Goal: Transaction & Acquisition: Register for event/course

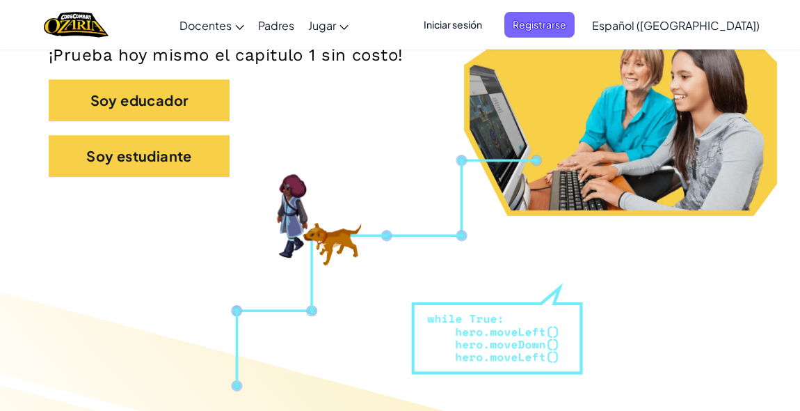
scroll to position [333, 0]
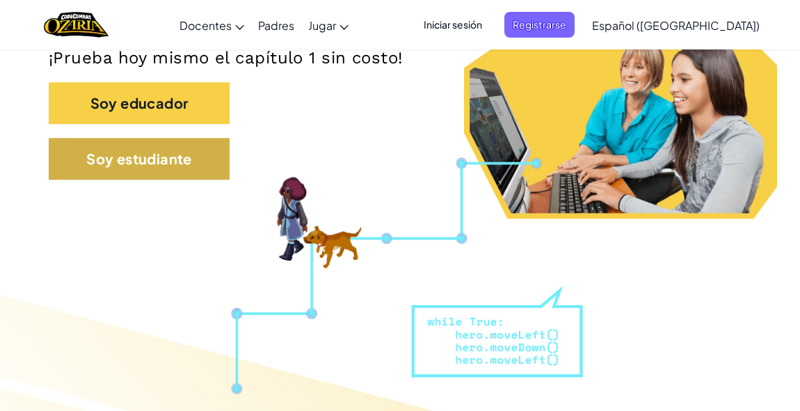
click at [184, 159] on button "Soy estudiante" at bounding box center [139, 159] width 181 height 42
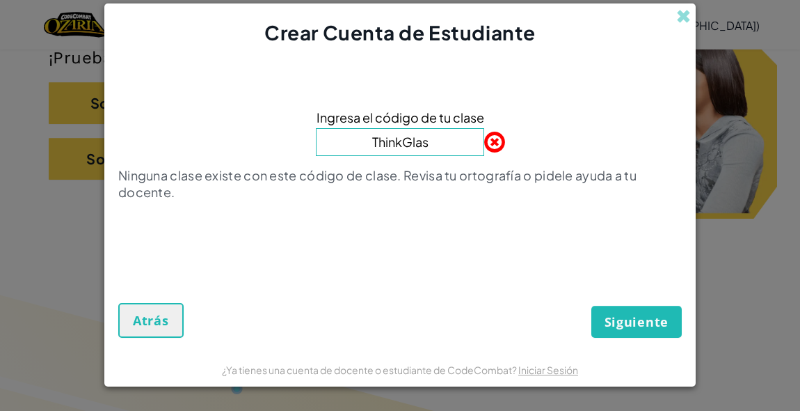
type input "ThinkGlass"
type input "T"
type input "ThinkGlassTeam"
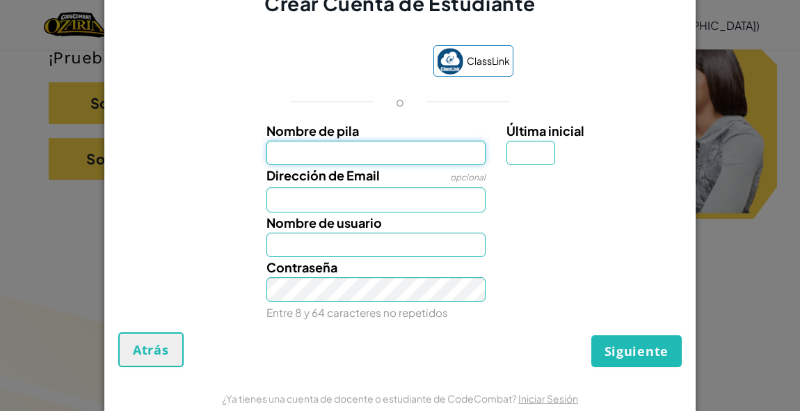
click at [425, 148] on input "Nombre de pila" at bounding box center [377, 153] width 220 height 24
type input "[PERSON_NAME]"
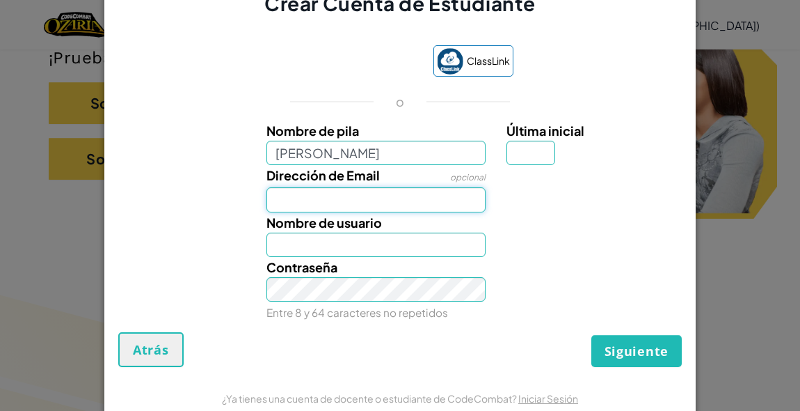
type input "[PERSON_NAME]"
type input "[EMAIL_ADDRESS][DOMAIN_NAME]"
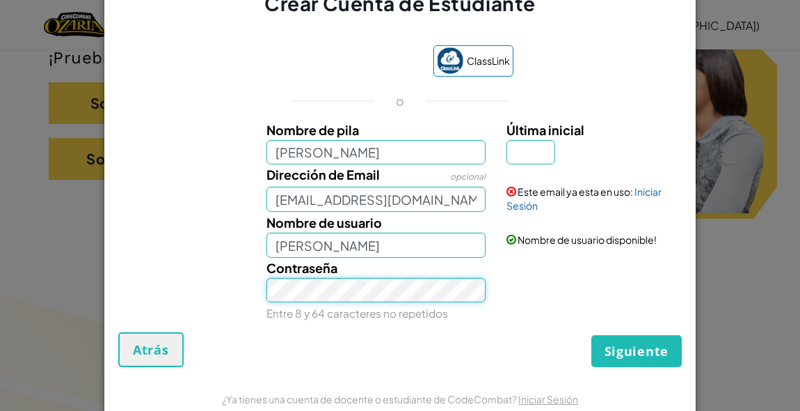
scroll to position [-26, 0]
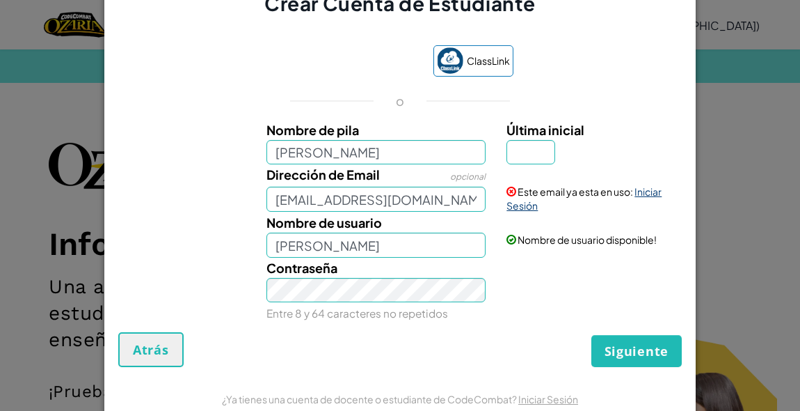
click at [648, 212] on link "Iniciar Sesión" at bounding box center [584, 198] width 155 height 26
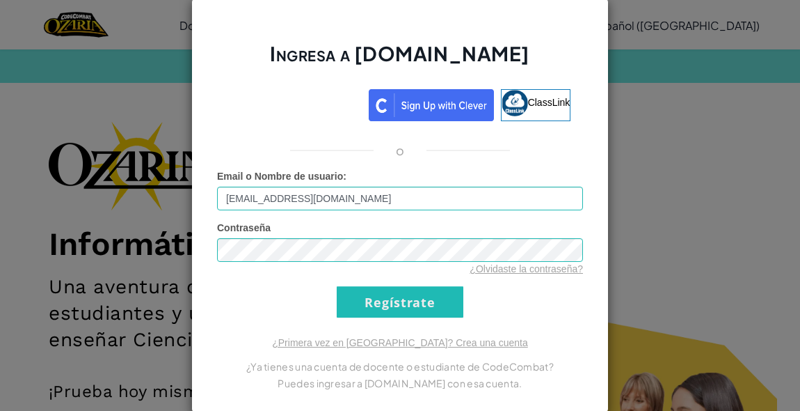
click at [411, 295] on input "Regístrate" at bounding box center [400, 301] width 127 height 31
click at [416, 306] on input "Regístrate" at bounding box center [400, 301] width 127 height 31
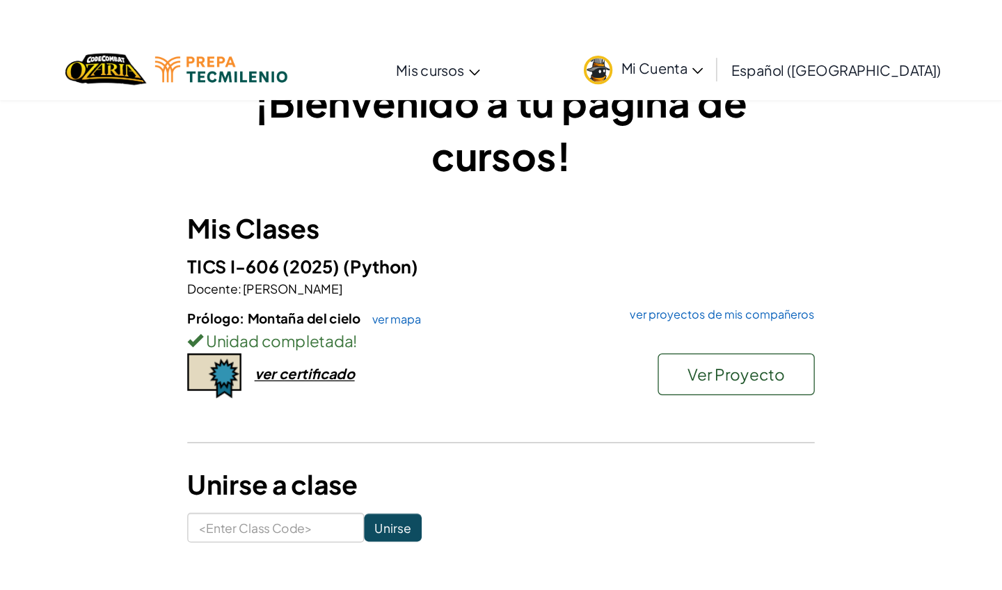
scroll to position [35, 0]
